Goal: Find specific page/section

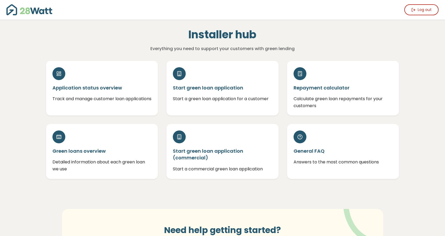
click at [32, 13] on img at bounding box center [29, 9] width 46 height 11
click at [30, 11] on img at bounding box center [29, 9] width 46 height 11
